Goal: Task Accomplishment & Management: Complete application form

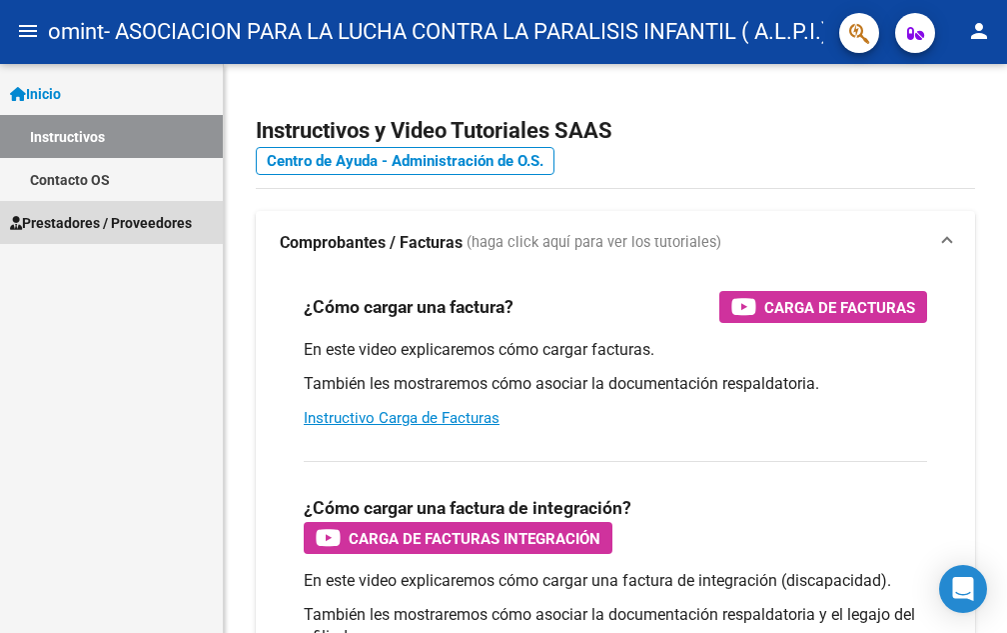
click at [64, 222] on span "Prestadores / Proveedores" at bounding box center [101, 223] width 182 height 22
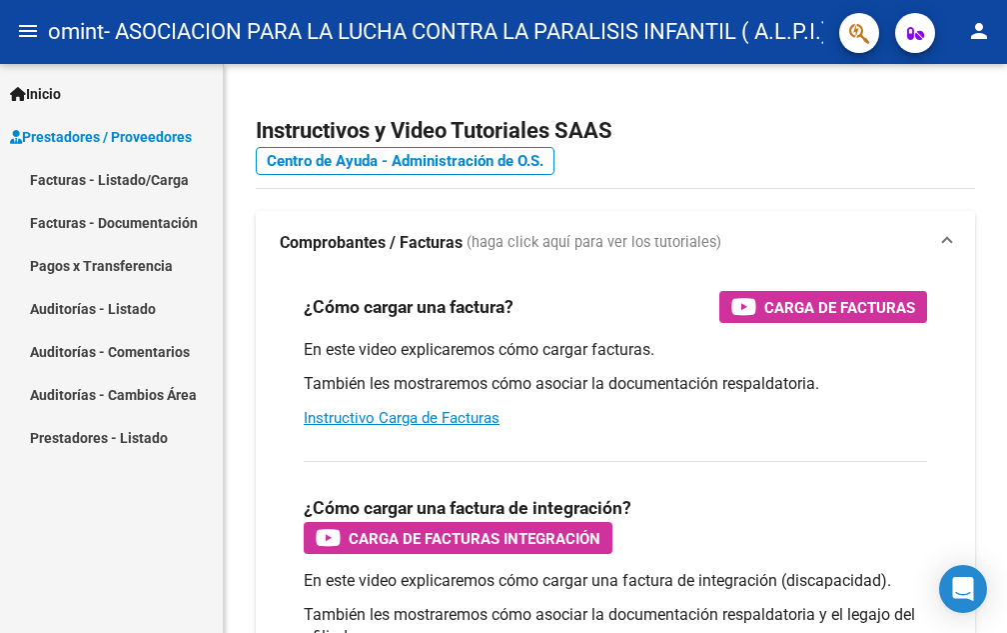
click at [63, 218] on link "Facturas - Documentación" at bounding box center [111, 222] width 223 height 43
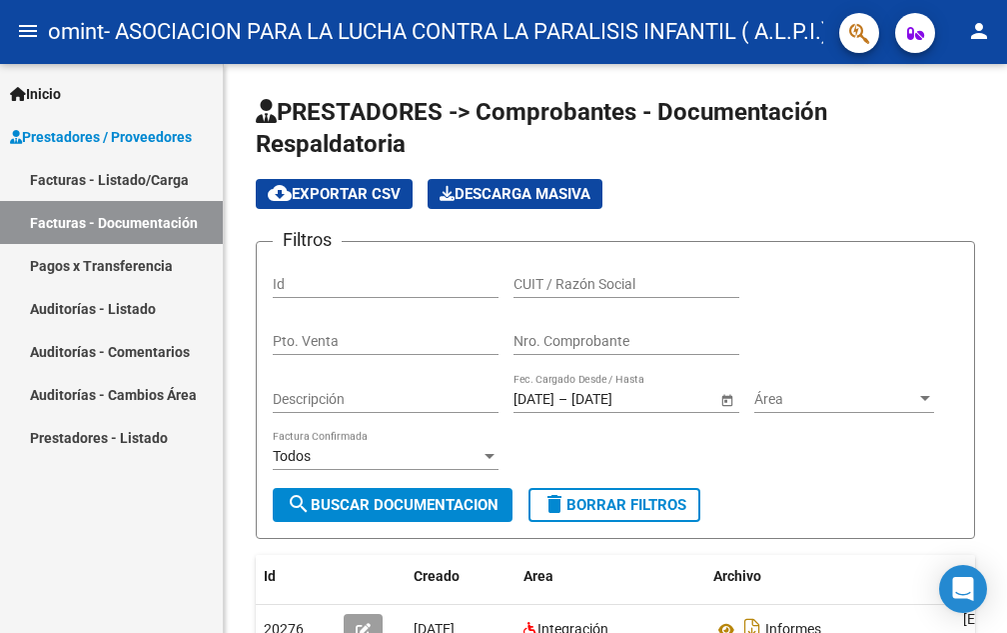
click at [69, 180] on link "Facturas - Listado/Carga" at bounding box center [111, 179] width 223 height 43
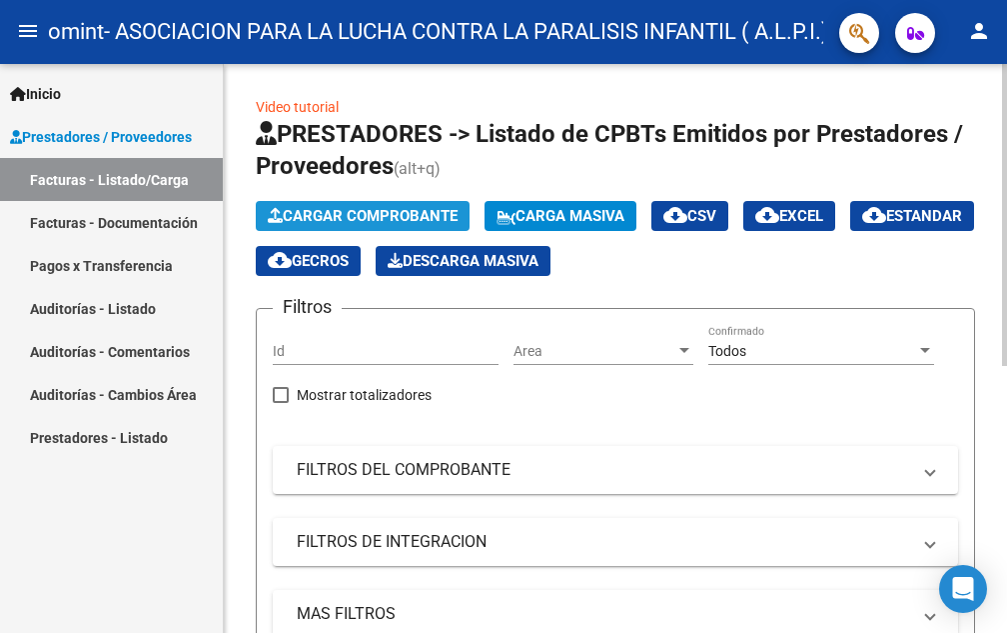
click at [381, 212] on span "Cargar Comprobante" at bounding box center [363, 216] width 190 height 18
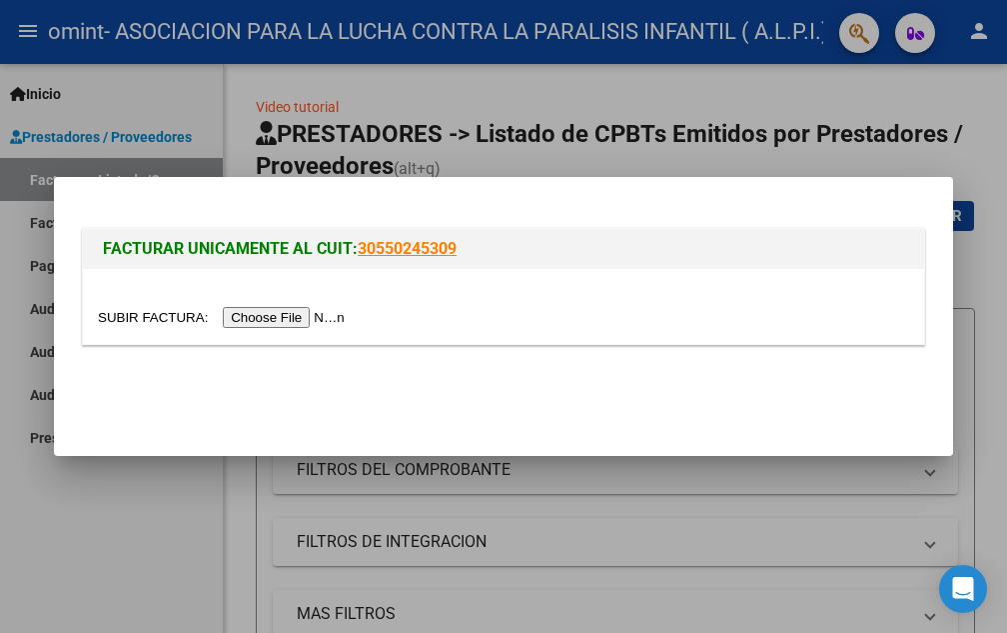
click at [281, 315] on input "file" at bounding box center [224, 317] width 253 height 21
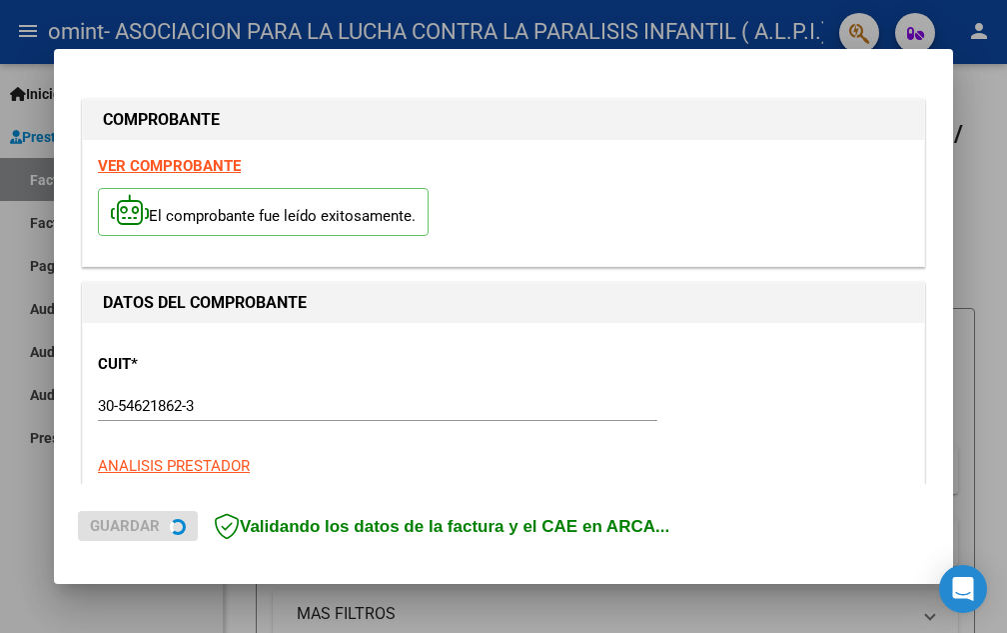
scroll to position [491, 0]
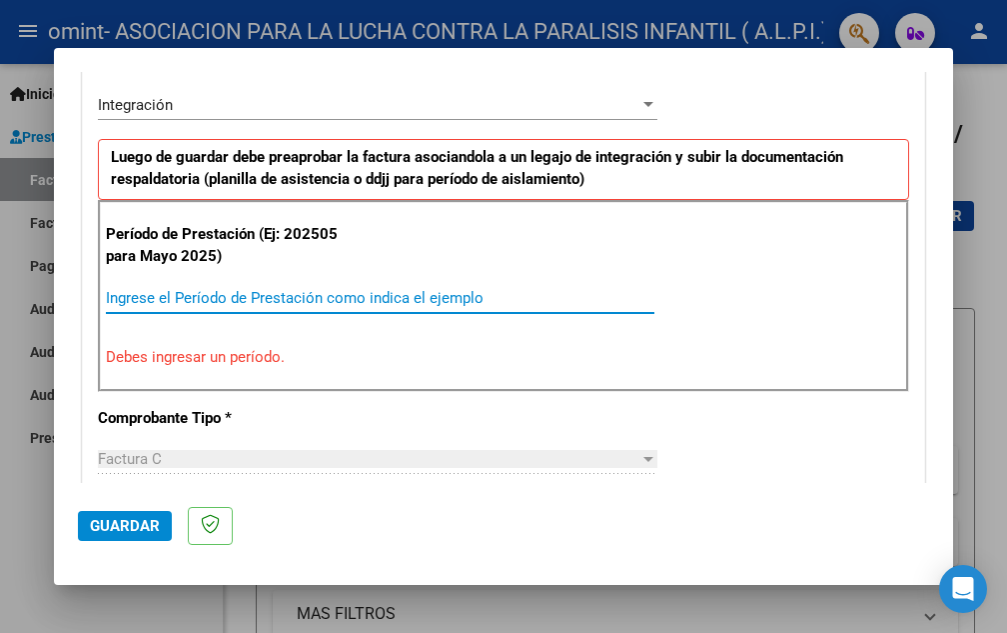
click at [149, 301] on input "Ingrese el Período de Prestación como indica el ejemplo" at bounding box center [380, 298] width 549 height 18
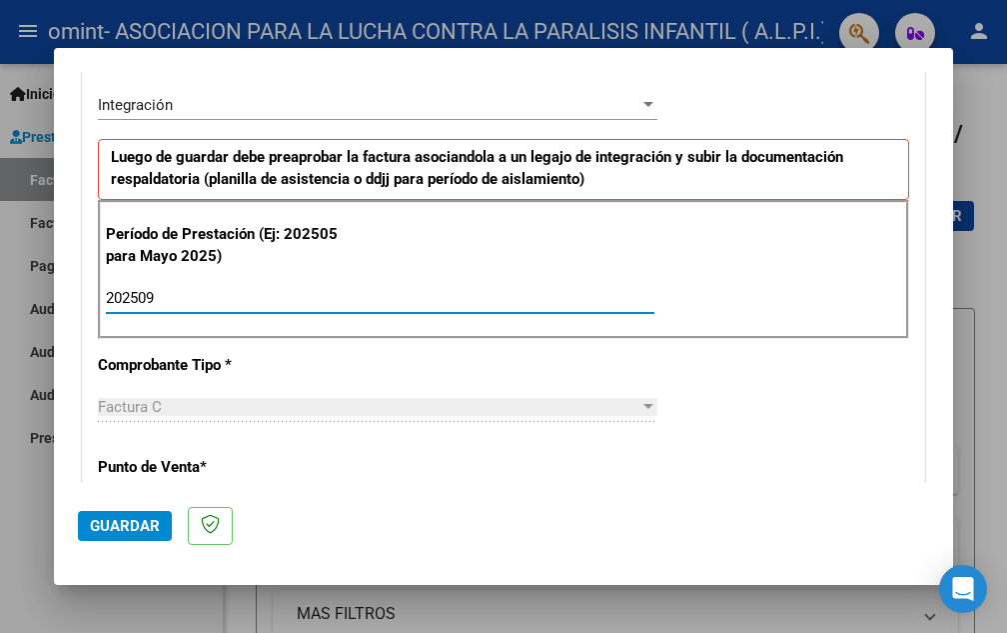
type input "202509"
click at [644, 406] on div at bounding box center [649, 406] width 10 height 5
click at [122, 400] on span "Factura C" at bounding box center [130, 407] width 64 height 18
click at [224, 404] on div "Factura C" at bounding box center [369, 407] width 542 height 18
click at [644, 404] on div at bounding box center [649, 406] width 10 height 5
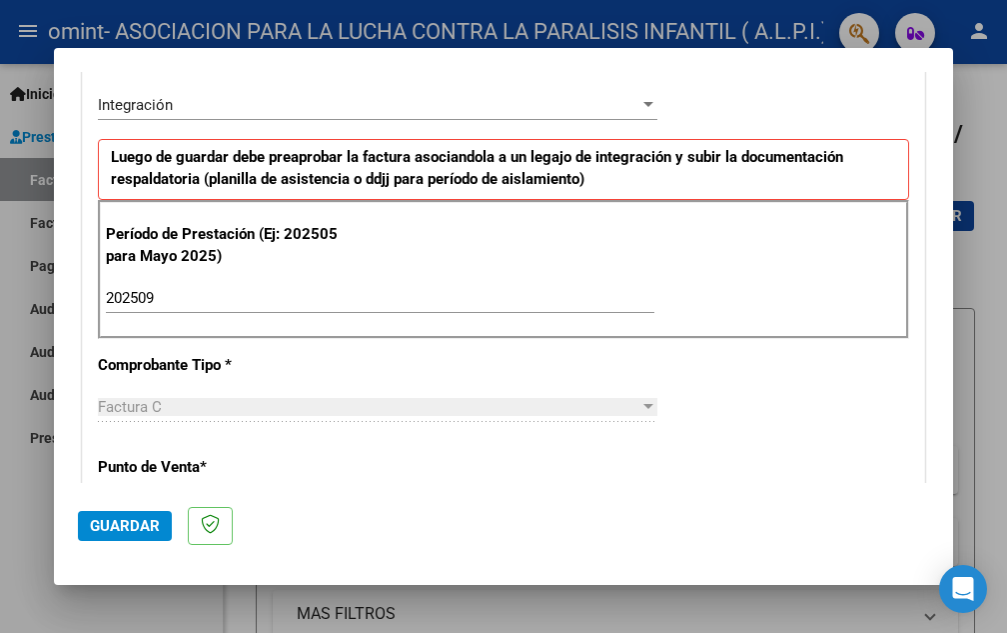
click at [143, 404] on span "Factura C" at bounding box center [130, 407] width 64 height 18
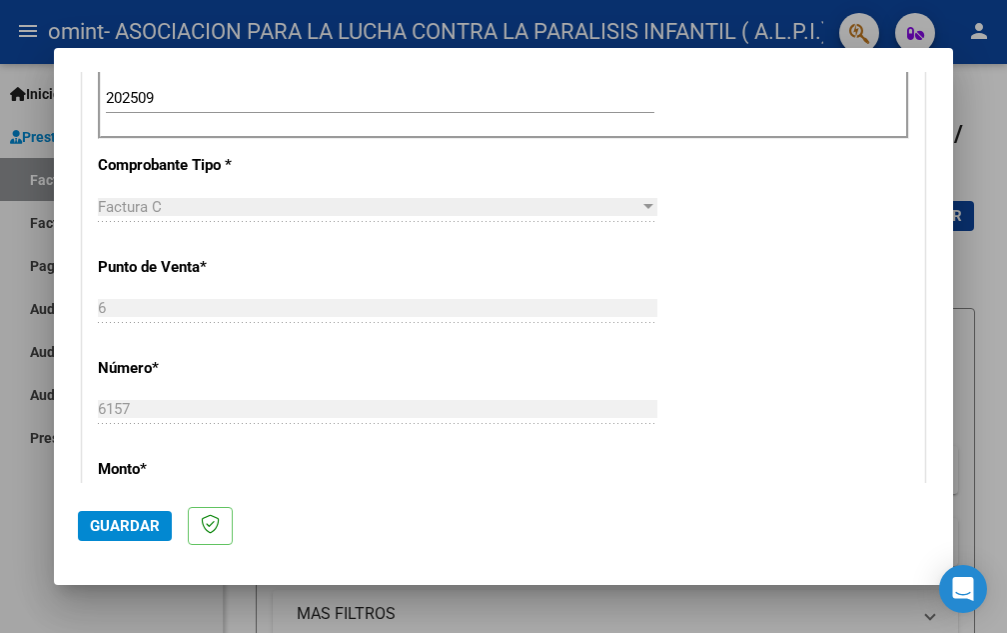
scroll to position [591, 0]
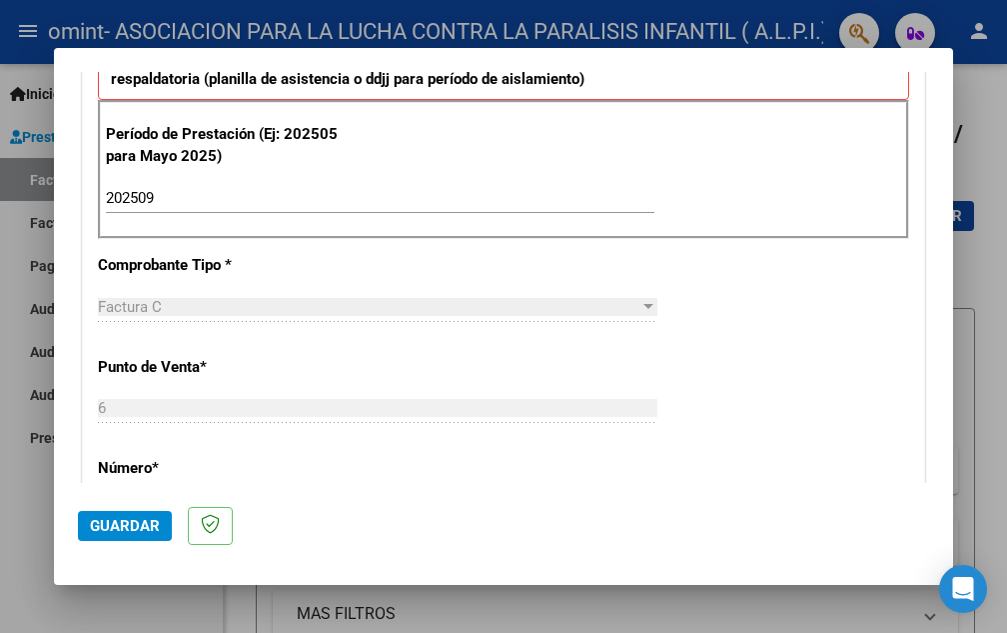
click at [130, 307] on span "Factura C" at bounding box center [130, 307] width 64 height 18
click at [139, 272] on p "Comprobante Tipo *" at bounding box center [220, 265] width 244 height 23
click at [132, 310] on span "Factura C" at bounding box center [130, 307] width 64 height 18
click at [181, 263] on p "Comprobante Tipo *" at bounding box center [220, 265] width 244 height 23
click at [246, 260] on p "Comprobante Tipo *" at bounding box center [220, 265] width 244 height 23
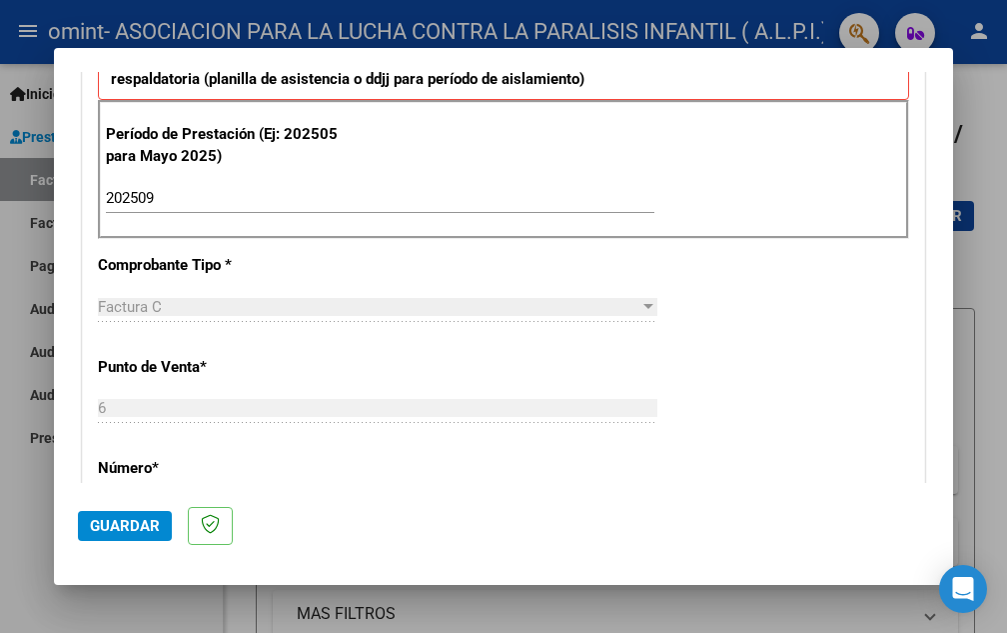
click at [119, 302] on span "Factura C" at bounding box center [130, 307] width 64 height 18
click at [644, 305] on div at bounding box center [649, 306] width 10 height 5
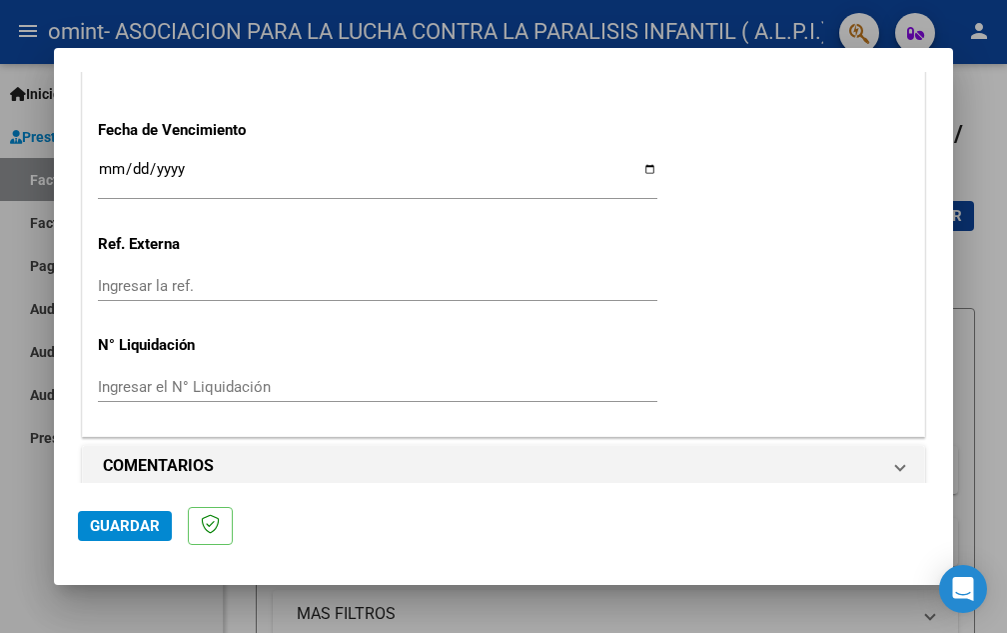
scroll to position [1409, 0]
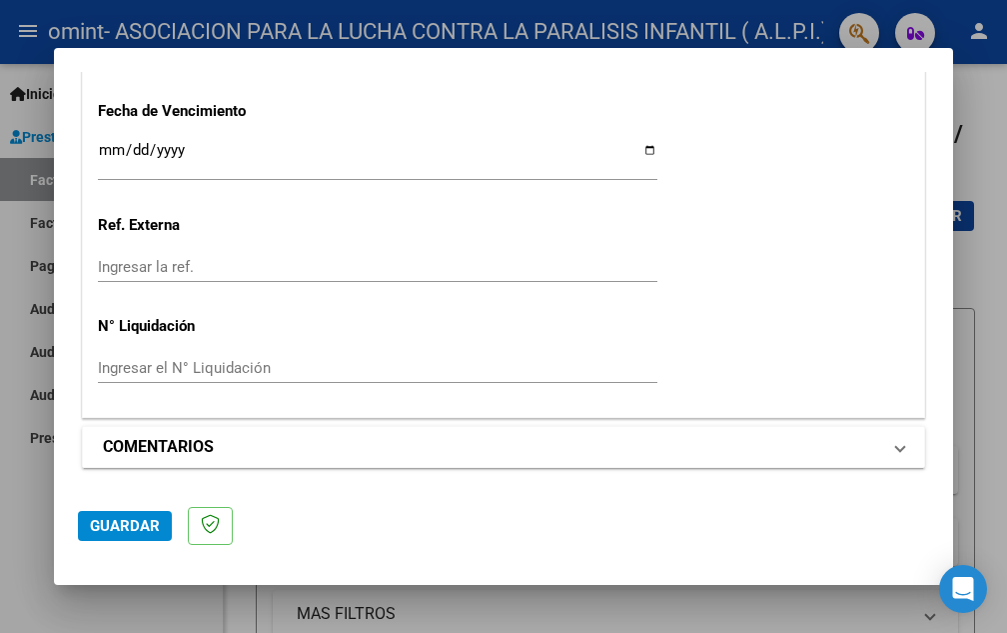
click at [896, 447] on span at bounding box center [900, 447] width 8 height 24
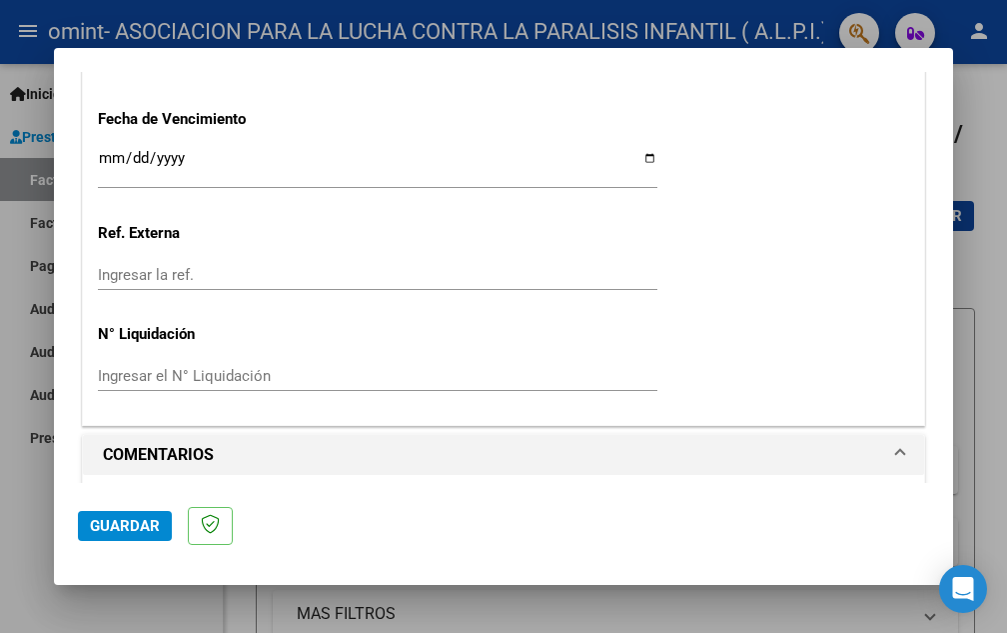
scroll to position [1601, 0]
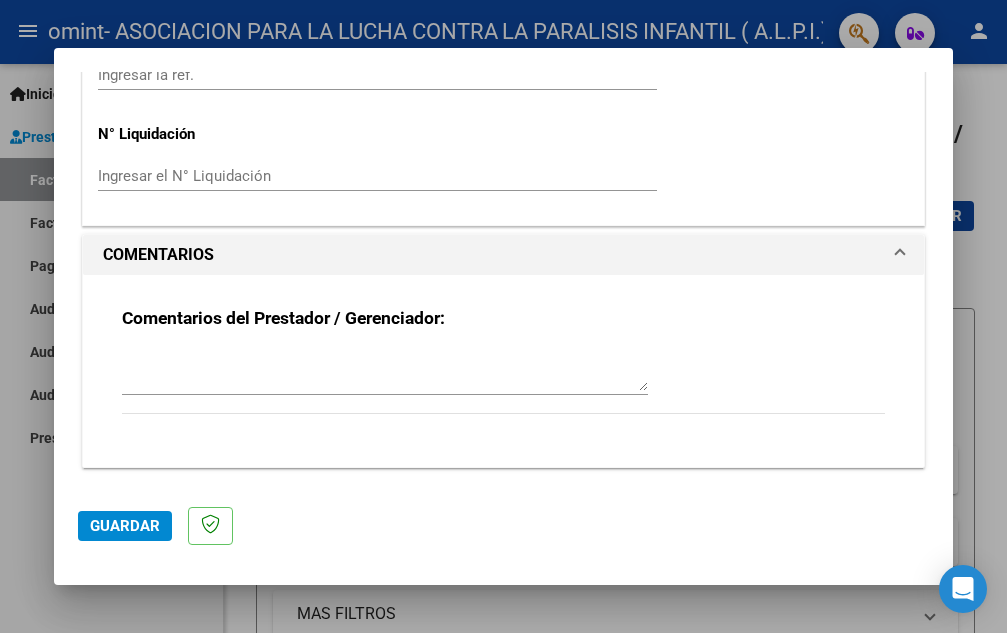
click at [122, 530] on span "Guardar" at bounding box center [125, 526] width 70 height 18
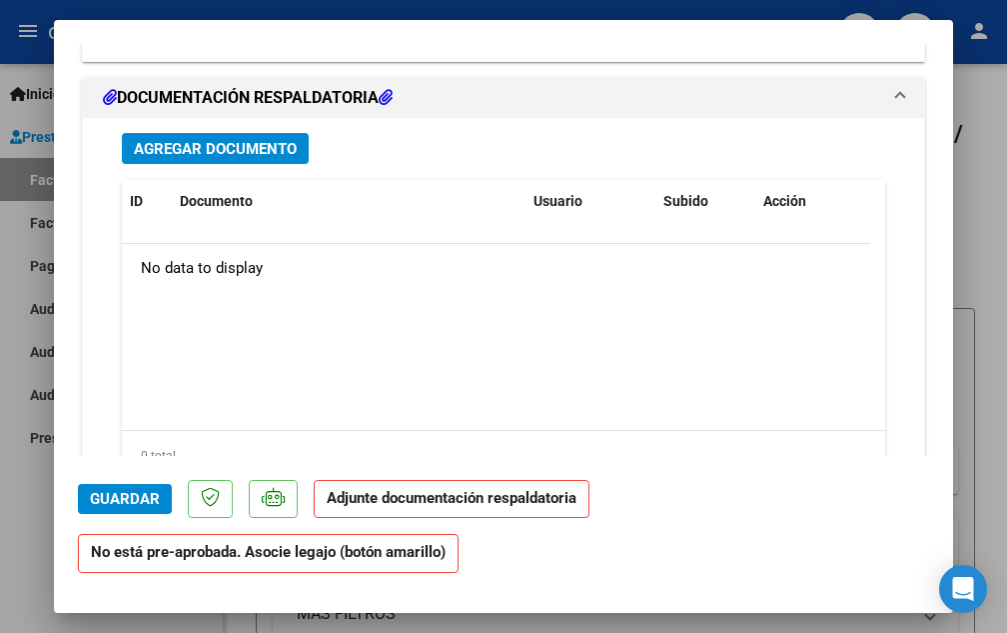
scroll to position [1699, 0]
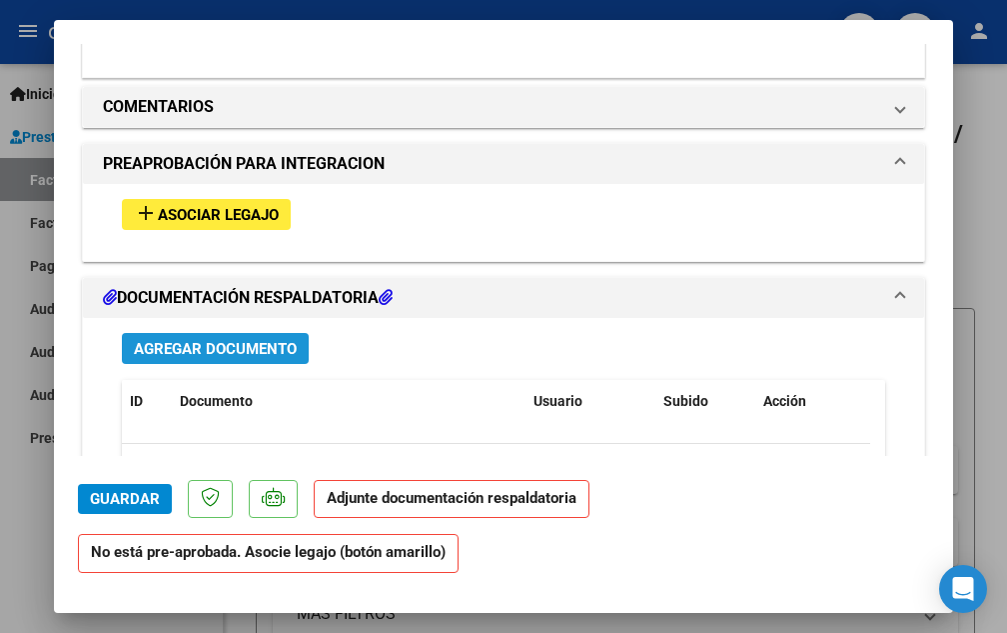
click at [246, 347] on span "Agregar Documento" at bounding box center [215, 349] width 163 height 18
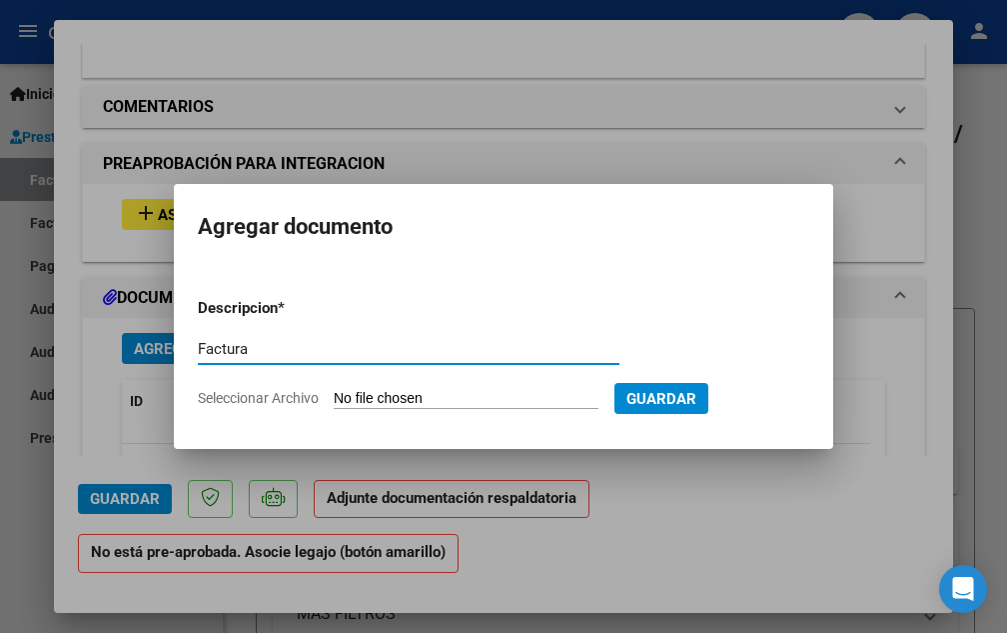
type input "Factura"
click at [416, 403] on input "Seleccionar Archivo" at bounding box center [466, 399] width 265 height 19
type input "C:\fakepath\30546218623_11_0006_00006157.pdf"
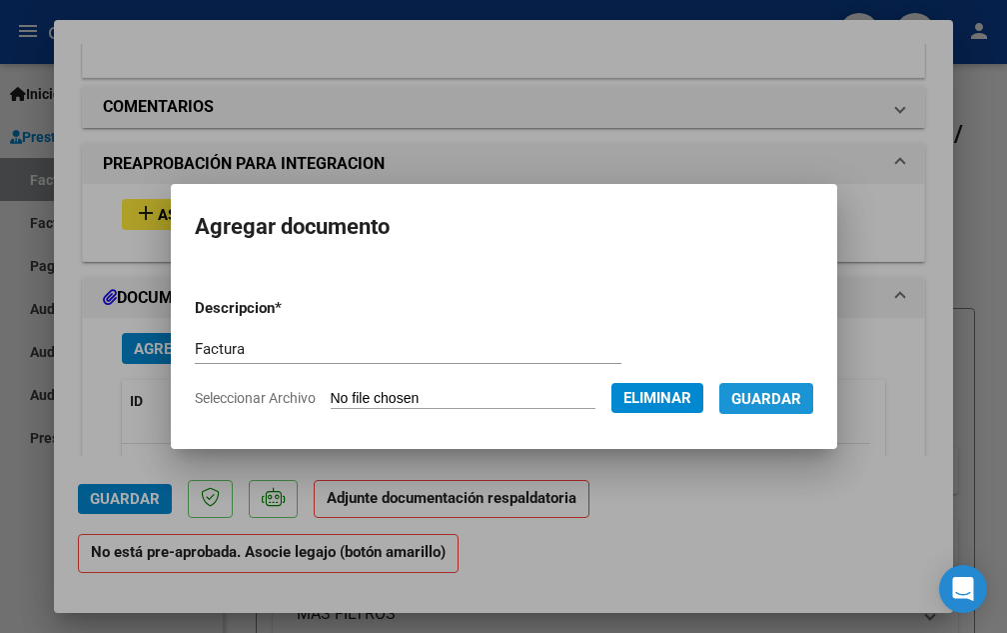
click at [766, 396] on span "Guardar" at bounding box center [766, 399] width 70 height 18
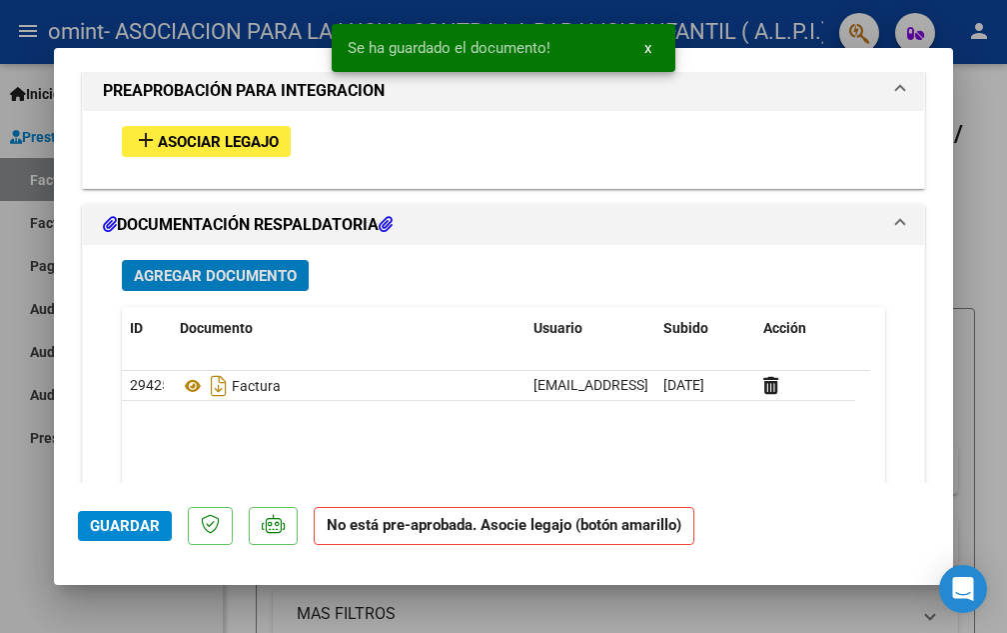
scroll to position [1899, 0]
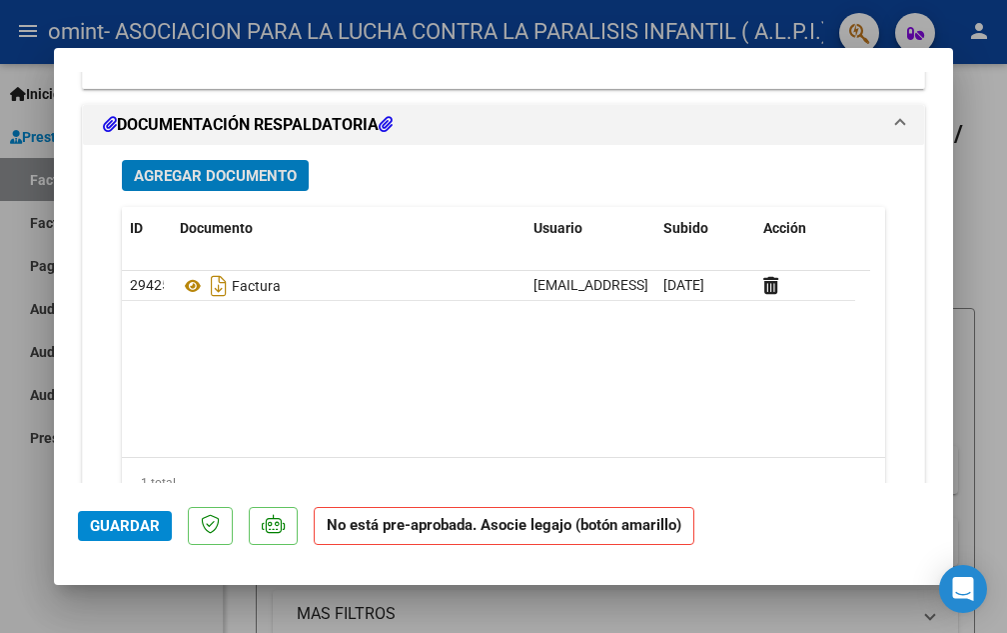
click at [218, 174] on span "Agregar Documento" at bounding box center [215, 176] width 163 height 18
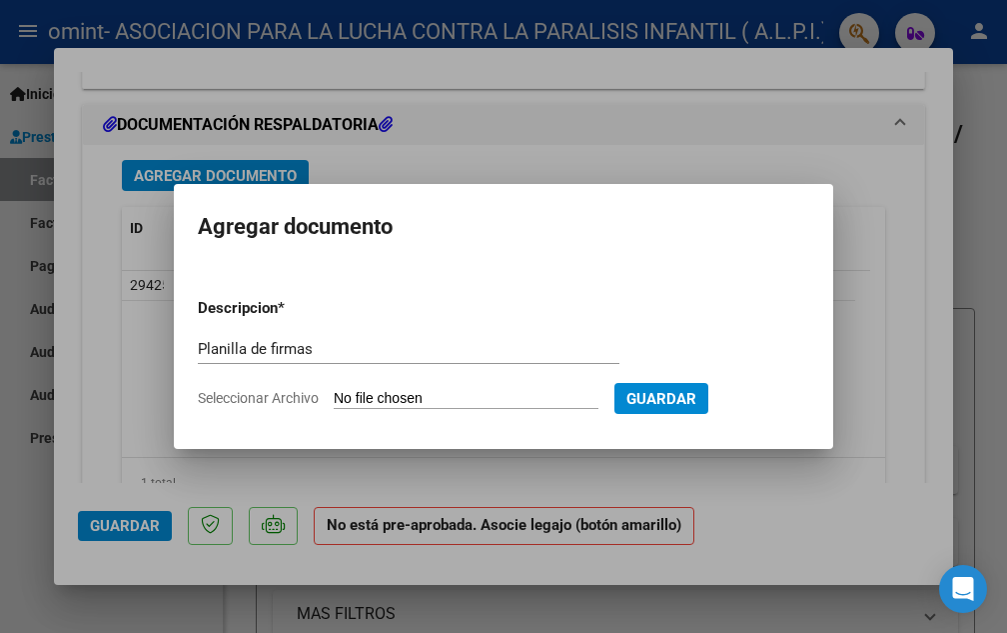
click at [423, 397] on input "Seleccionar Archivo" at bounding box center [466, 399] width 265 height 19
click at [335, 352] on input "Planilla de firmas" at bounding box center [409, 349] width 422 height 18
type input "Planilla de firmas, Autorizacion e informes"
click at [428, 399] on input "Seleccionar Archivo" at bounding box center [466, 399] width 265 height 19
type input "C:\fakepath\[PERSON_NAME].pdf"
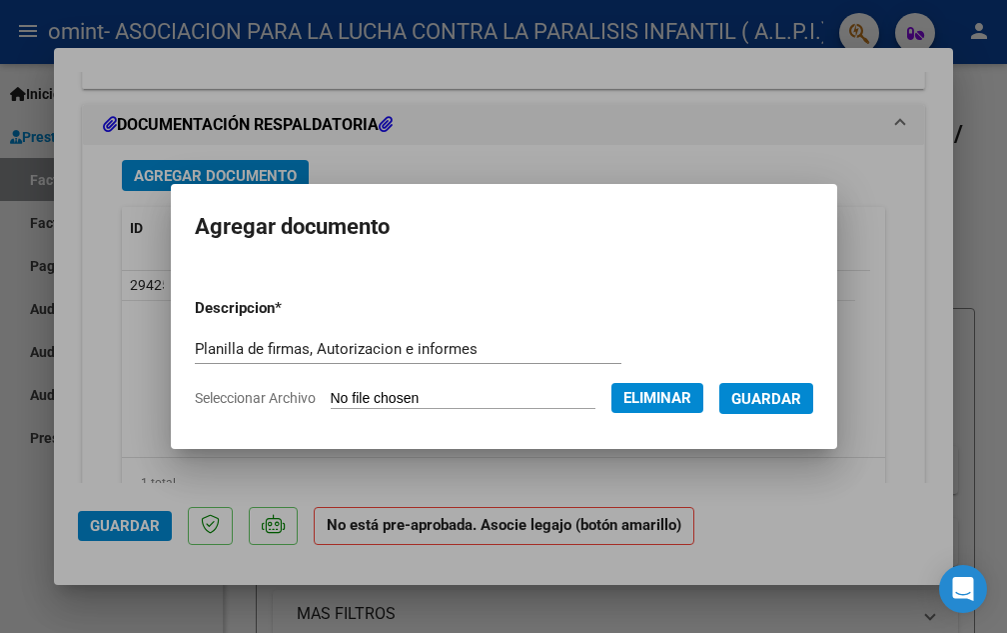
click at [781, 398] on span "Guardar" at bounding box center [766, 399] width 70 height 18
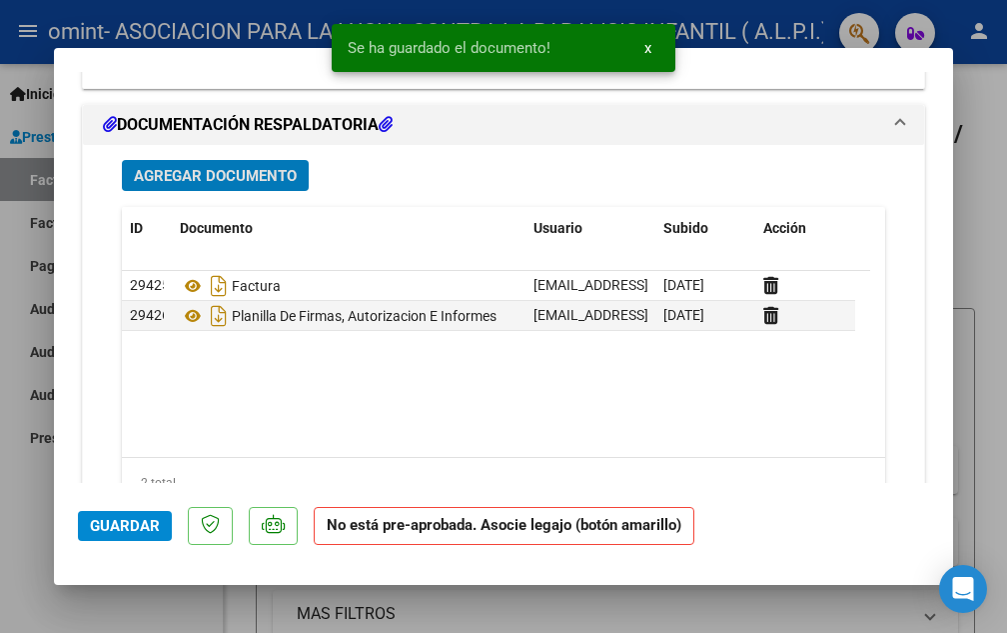
scroll to position [1986, 0]
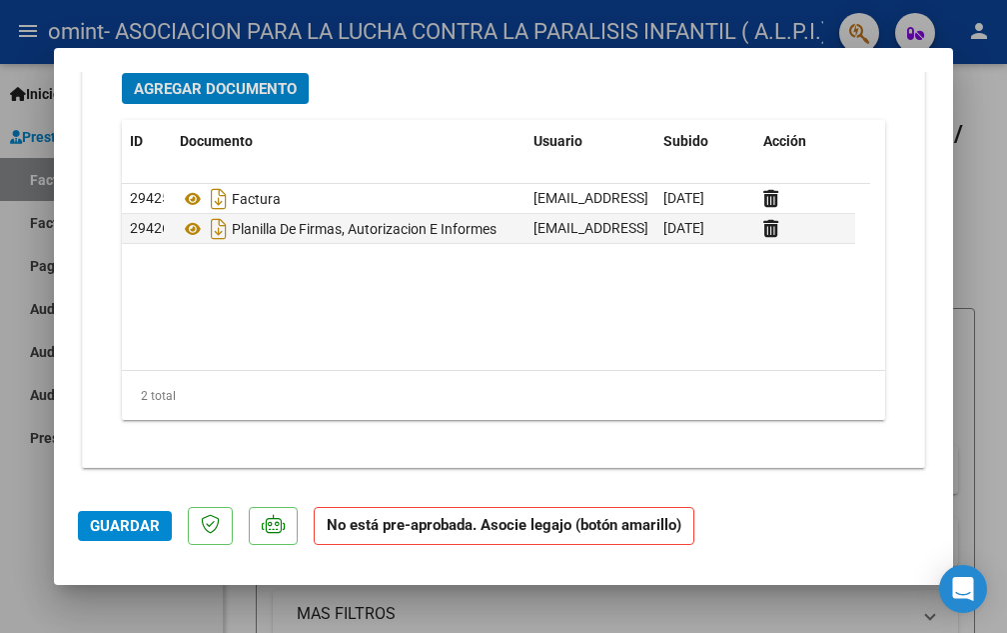
click at [121, 523] on span "Guardar" at bounding box center [125, 526] width 70 height 18
click at [127, 521] on span "Guardar" at bounding box center [125, 526] width 70 height 18
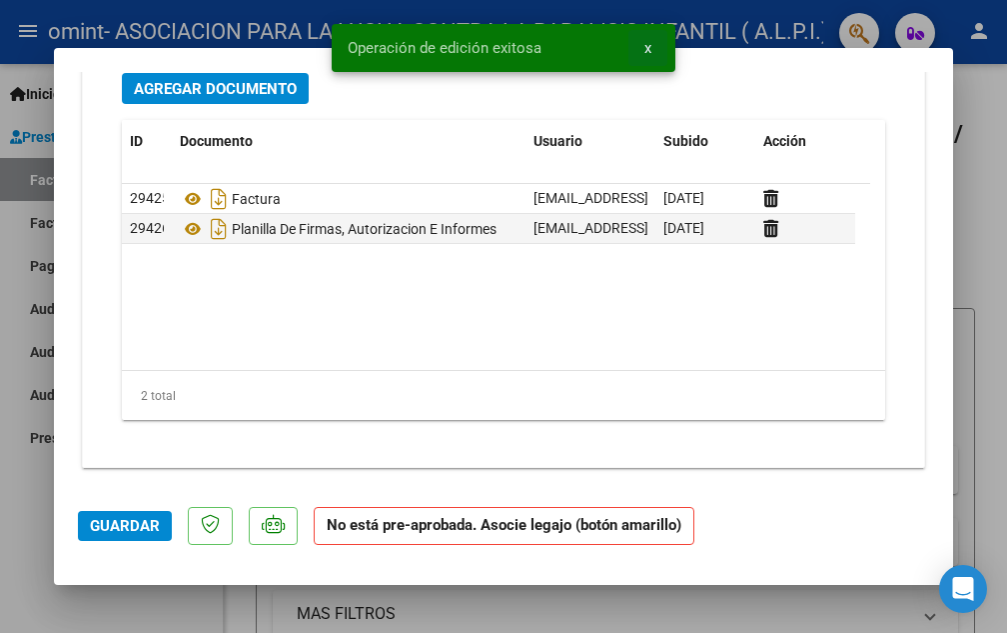
click at [645, 43] on span "x" at bounding box center [648, 48] width 7 height 18
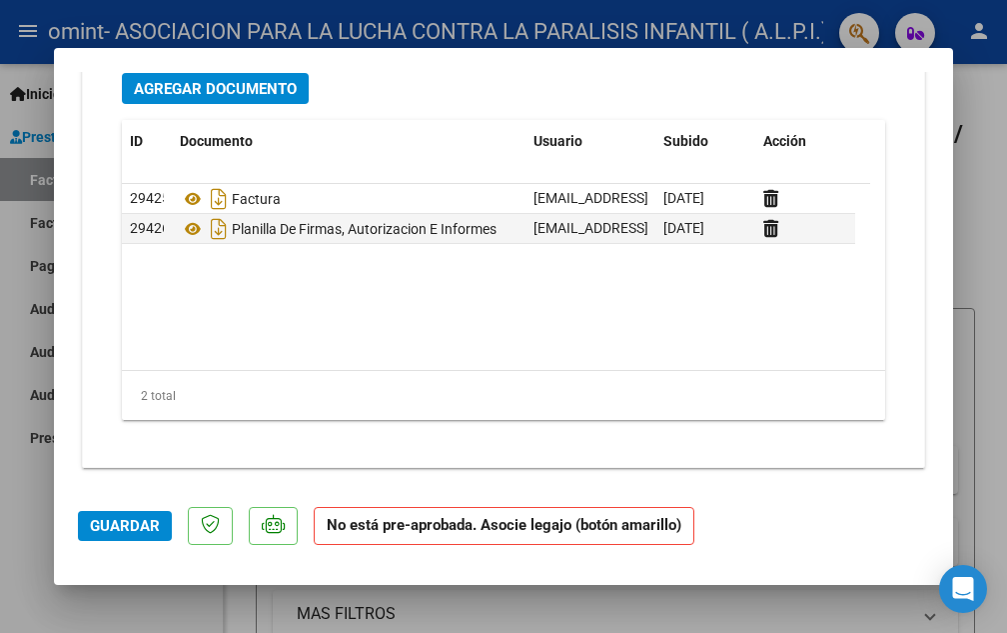
type input "$ 0,00"
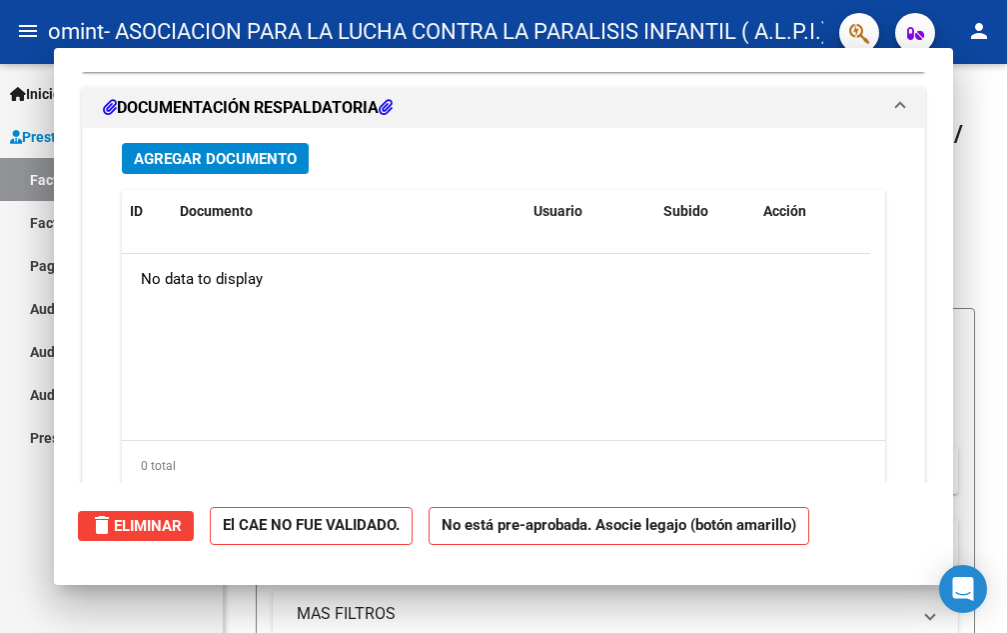
scroll to position [2056, 0]
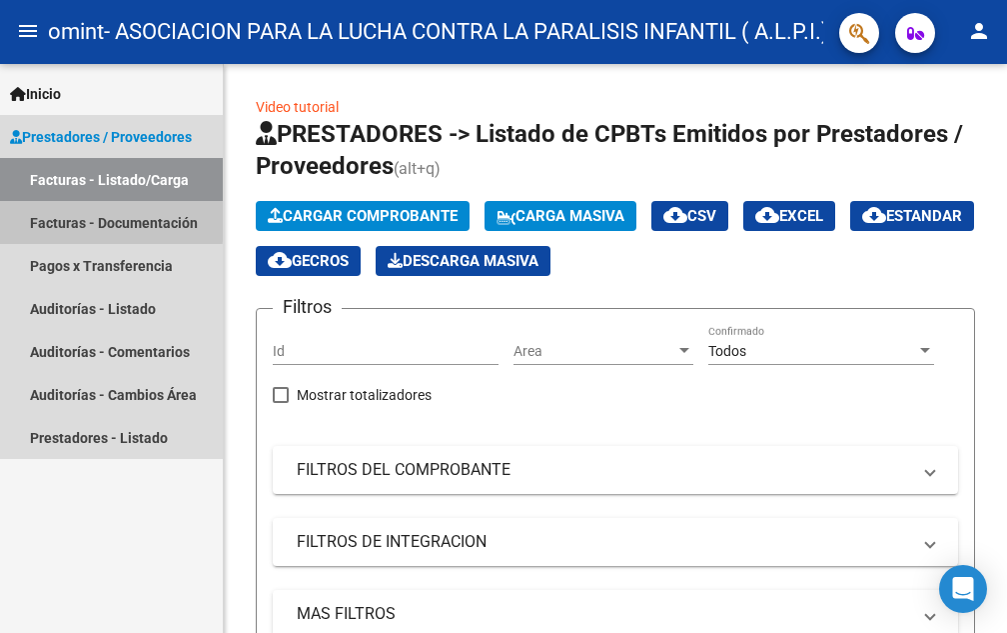
click at [100, 220] on link "Facturas - Documentación" at bounding box center [111, 222] width 223 height 43
